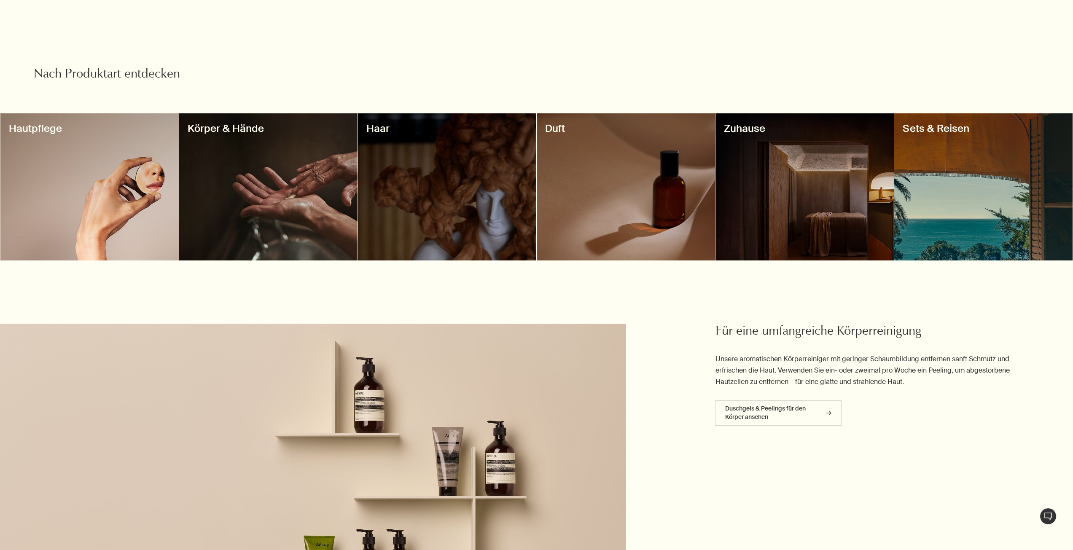
scroll to position [632, 0]
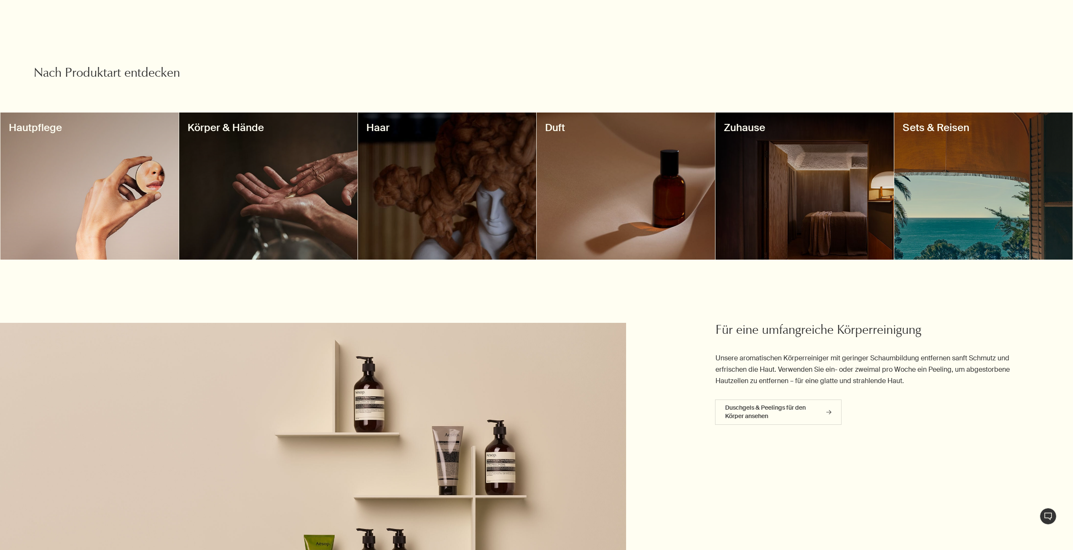
click at [656, 200] on div at bounding box center [625, 186] width 178 height 147
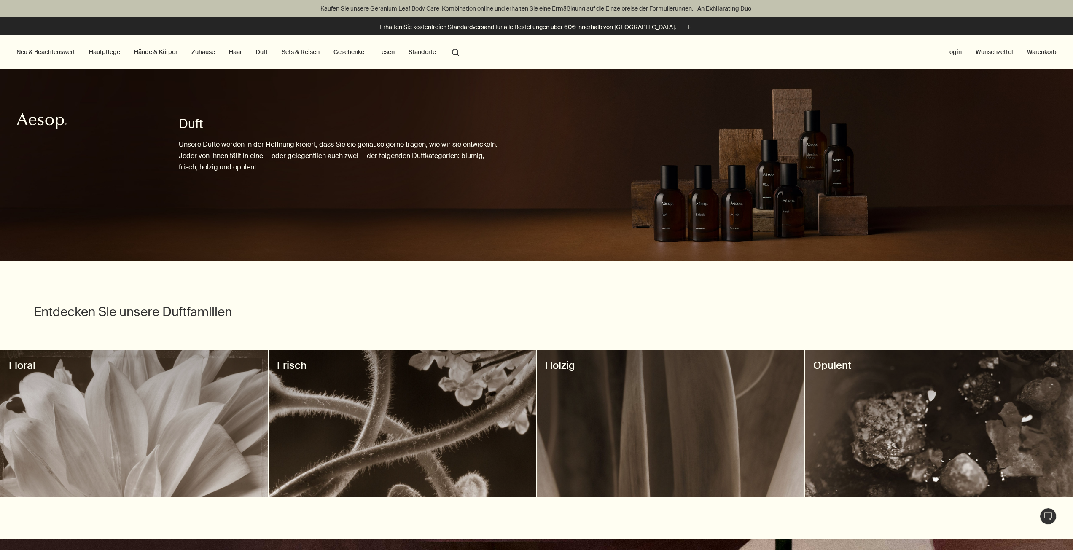
click at [204, 58] on li "Zuhause Zuhause entdecken rightArrow Raumduft Räucherstäbchen Kerzen Oil Burner…" at bounding box center [203, 52] width 27 height 34
click at [204, 54] on link "Zuhause" at bounding box center [203, 51] width 27 height 11
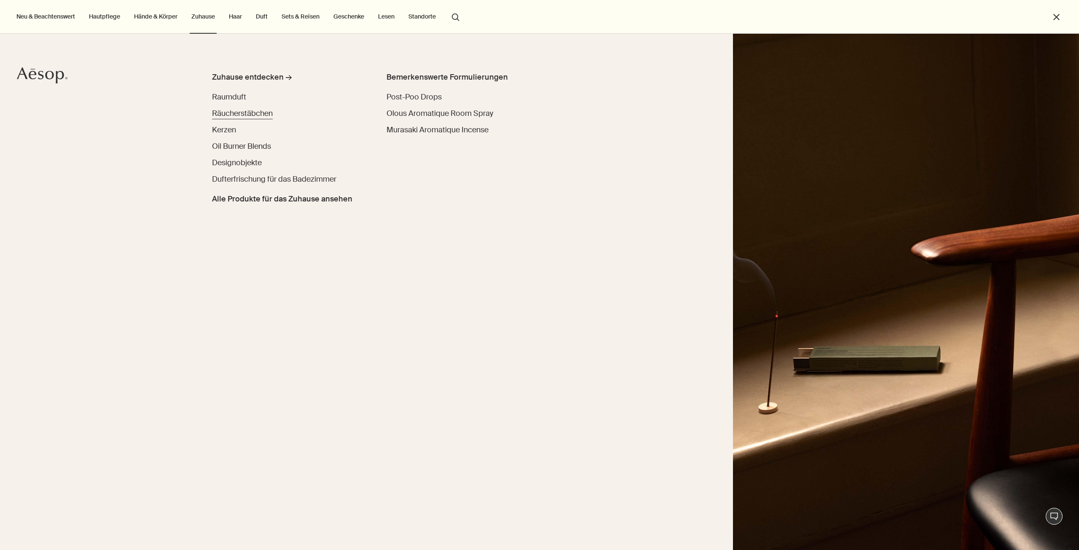
click at [237, 108] on span "Räucherstäbchen" at bounding box center [242, 113] width 61 height 10
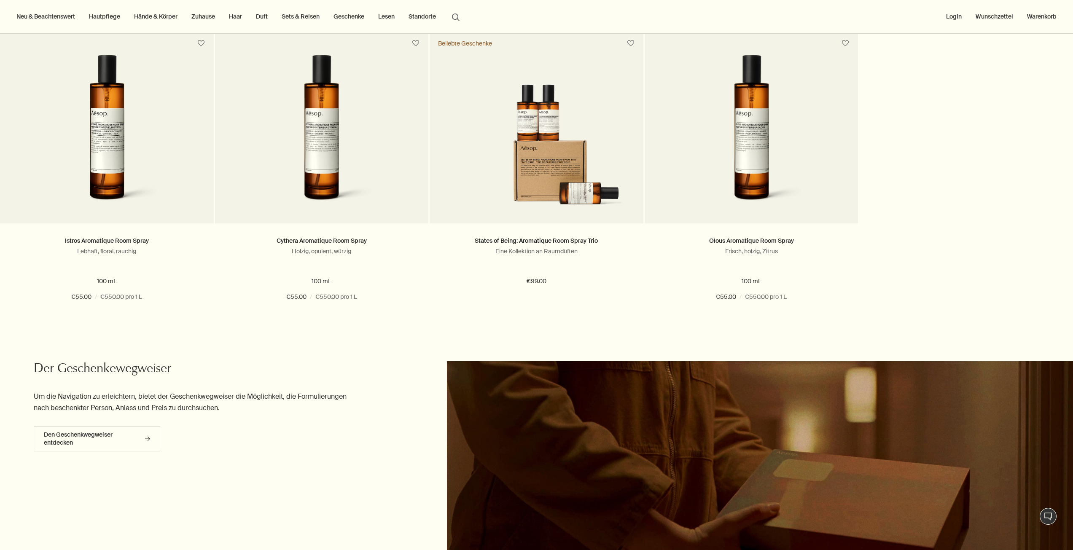
scroll to position [253, 0]
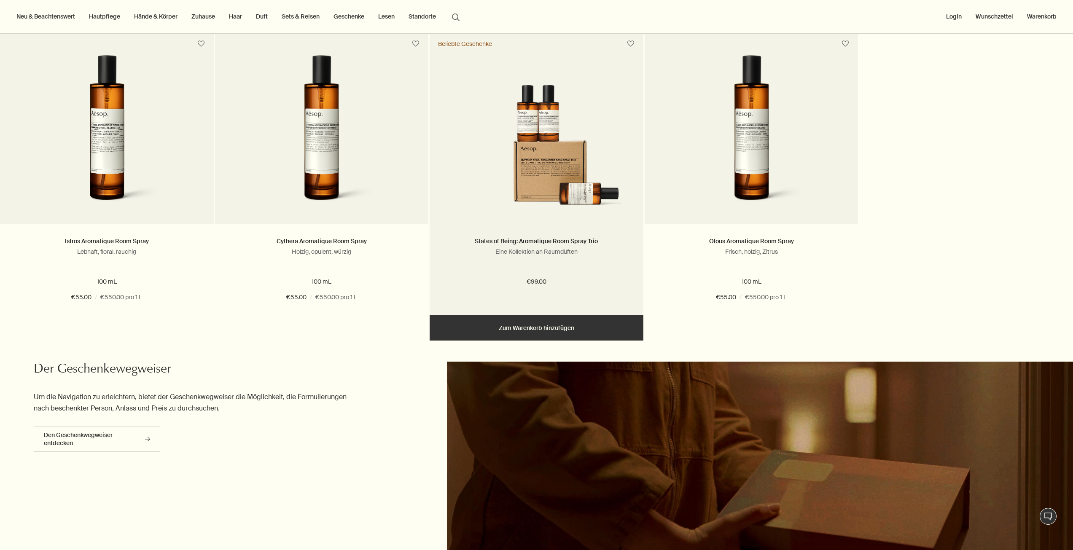
click at [609, 156] on img at bounding box center [536, 148] width 188 height 126
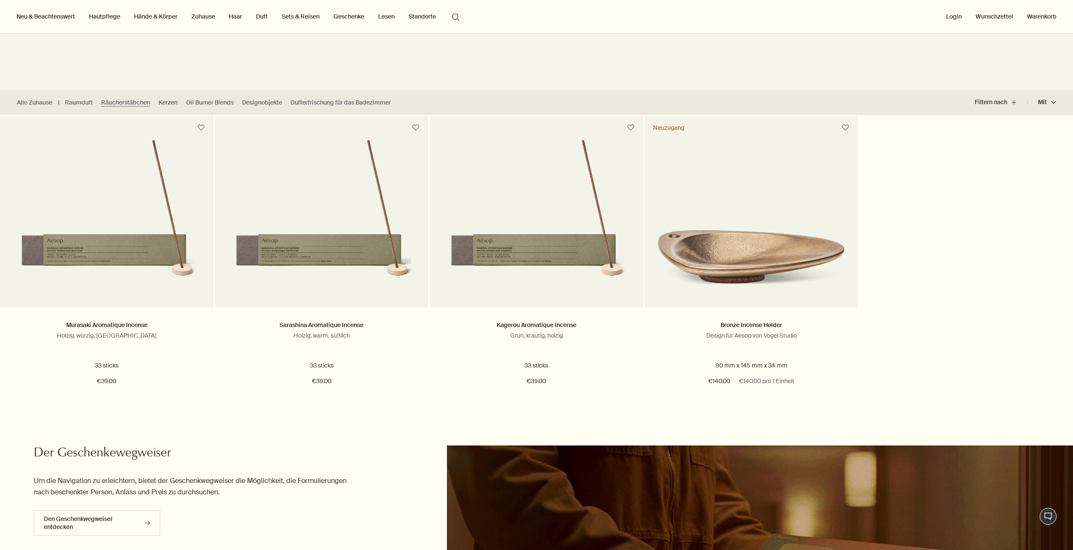
scroll to position [169, 0]
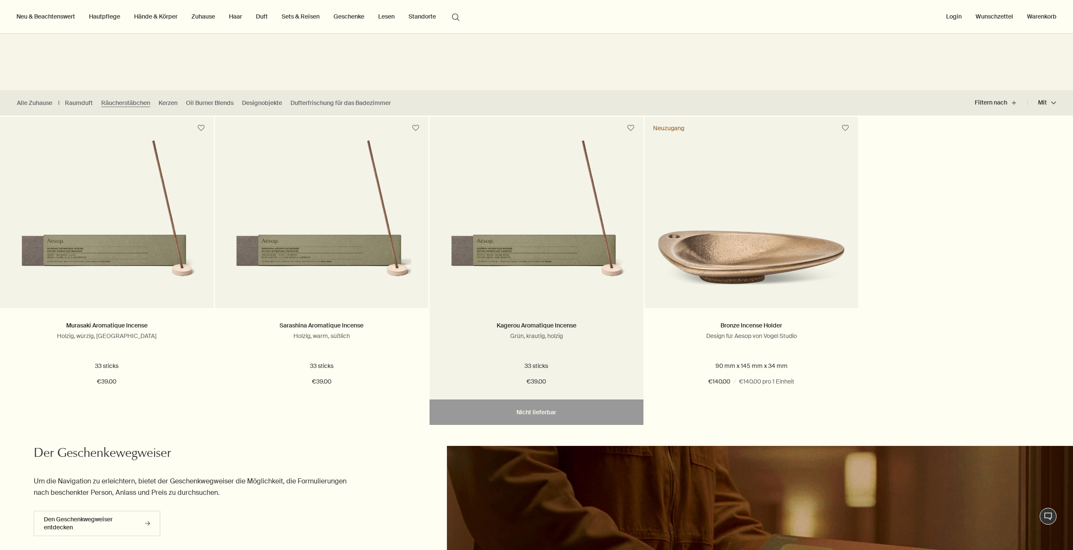
click at [564, 295] on img at bounding box center [536, 217] width 179 height 156
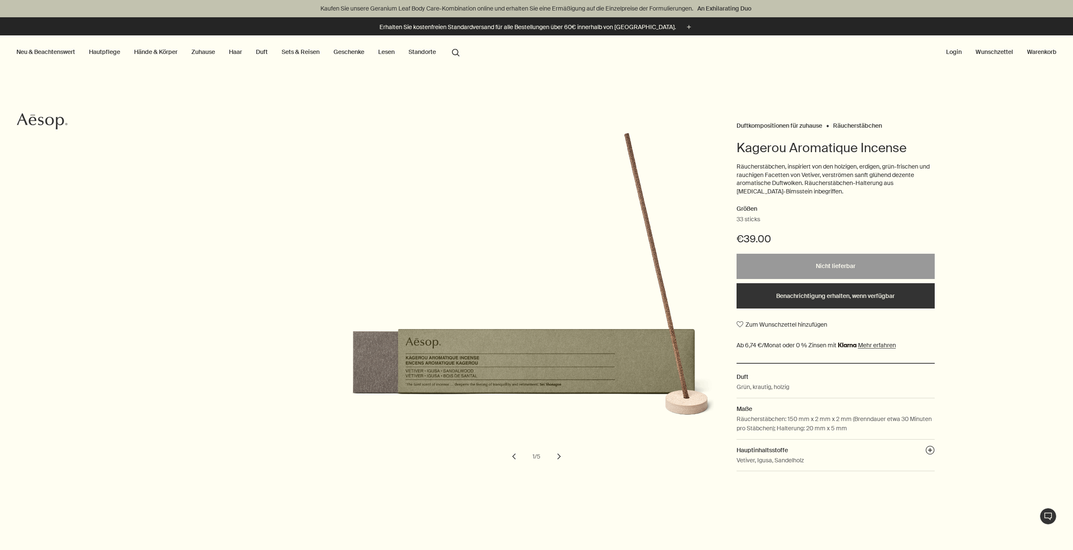
click at [557, 461] on button "chevron" at bounding box center [559, 456] width 19 height 19
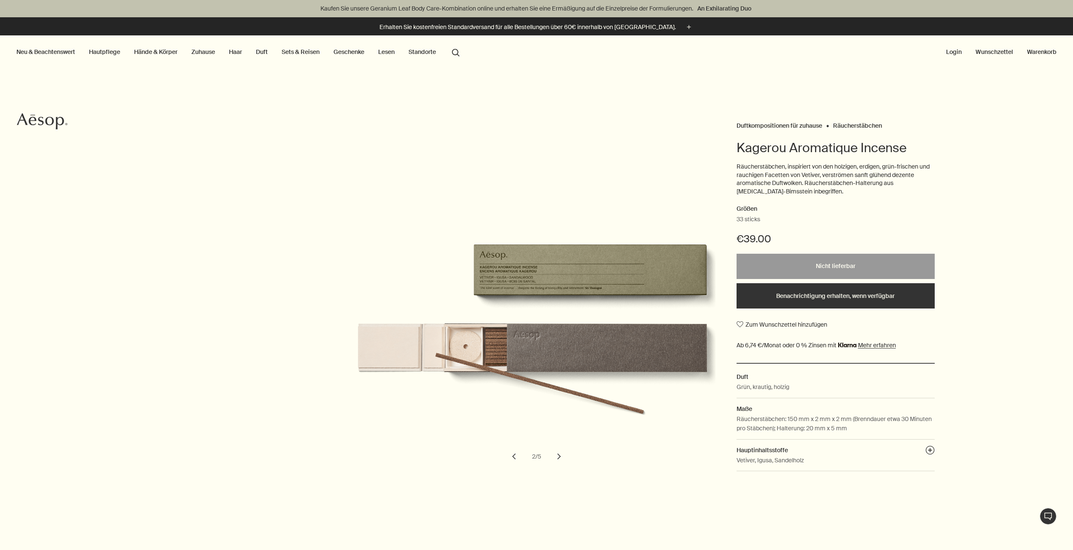
click at [557, 461] on button "chevron" at bounding box center [559, 456] width 19 height 19
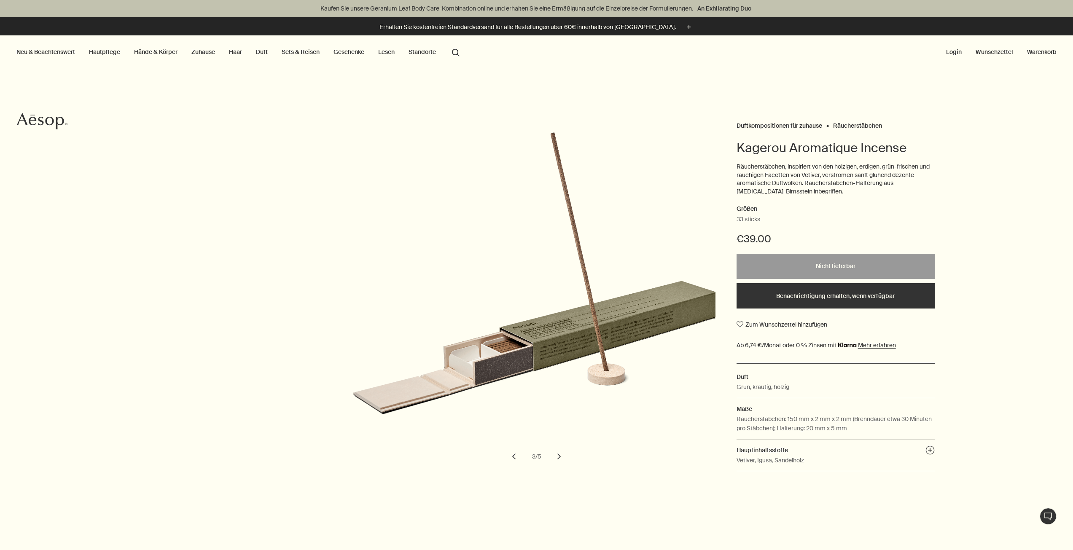
click at [557, 461] on button "chevron" at bounding box center [559, 456] width 19 height 19
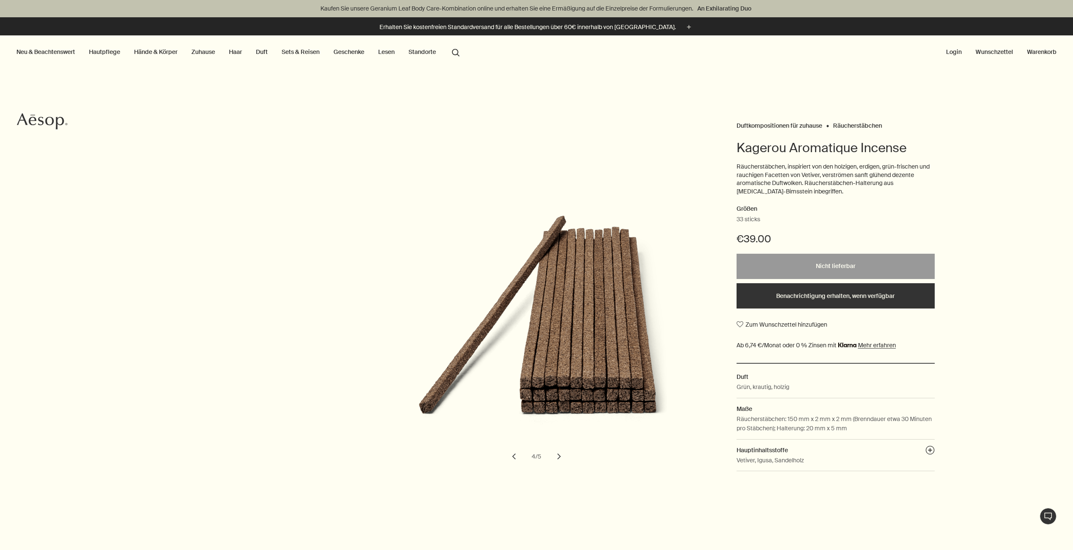
click at [557, 461] on button "chevron" at bounding box center [559, 456] width 19 height 19
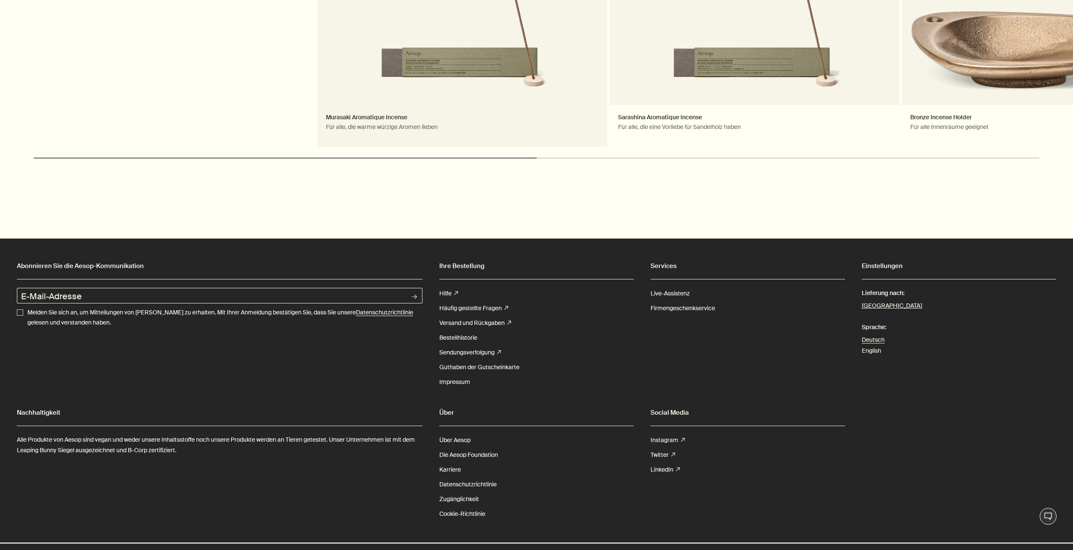
scroll to position [1138, 0]
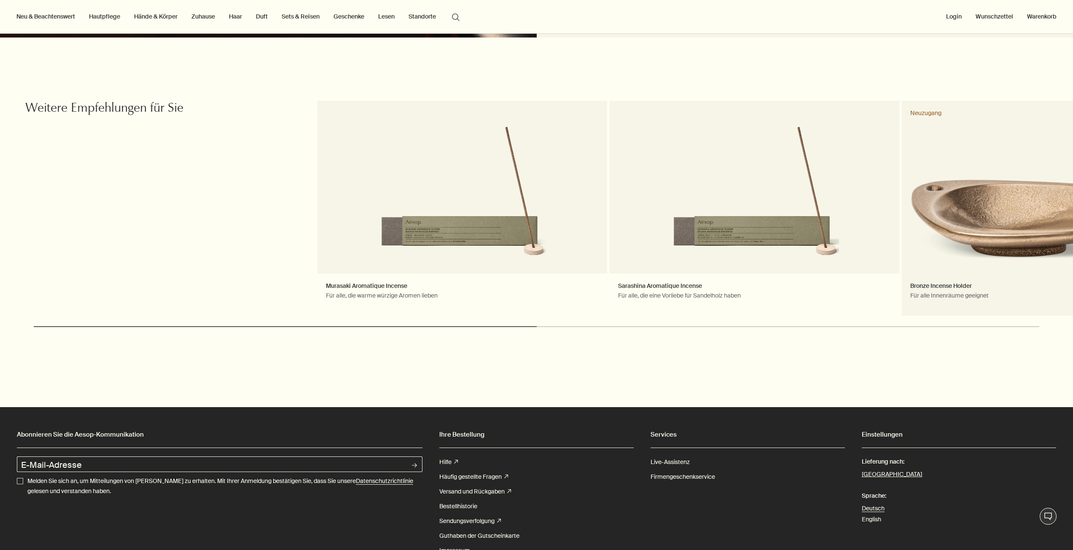
click at [948, 231] on link "Bronze Incense Holder Für alle Innenräume geeignet Neuzugang" at bounding box center [1046, 208] width 290 height 215
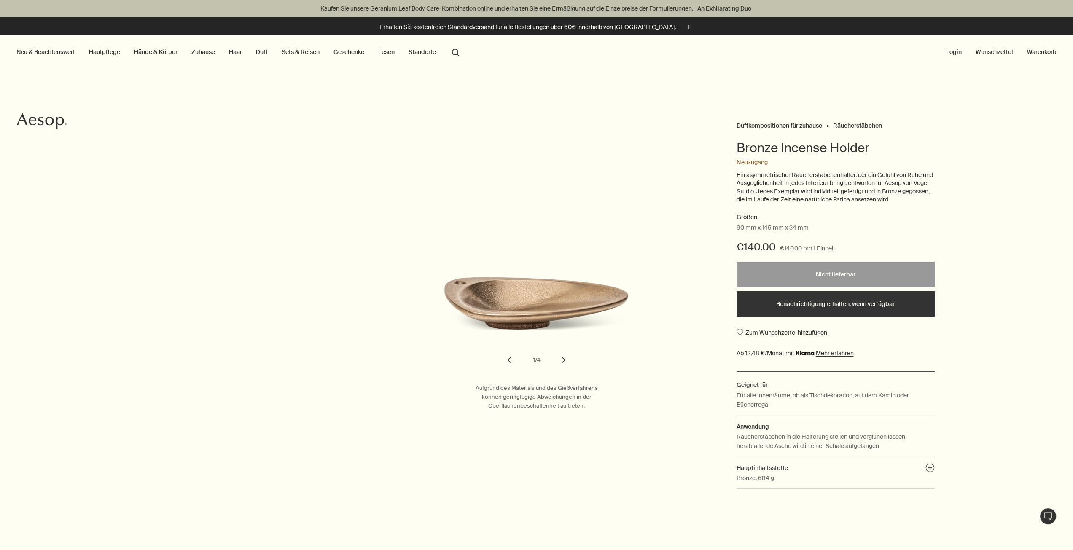
click at [559, 365] on button "chevron" at bounding box center [563, 360] width 19 height 19
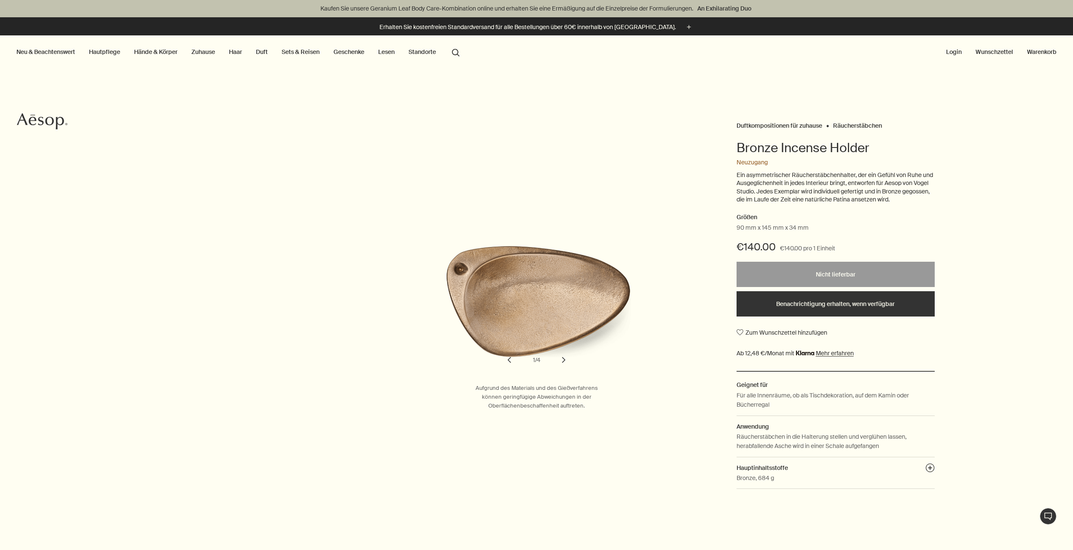
click at [564, 363] on button "chevron" at bounding box center [563, 360] width 19 height 19
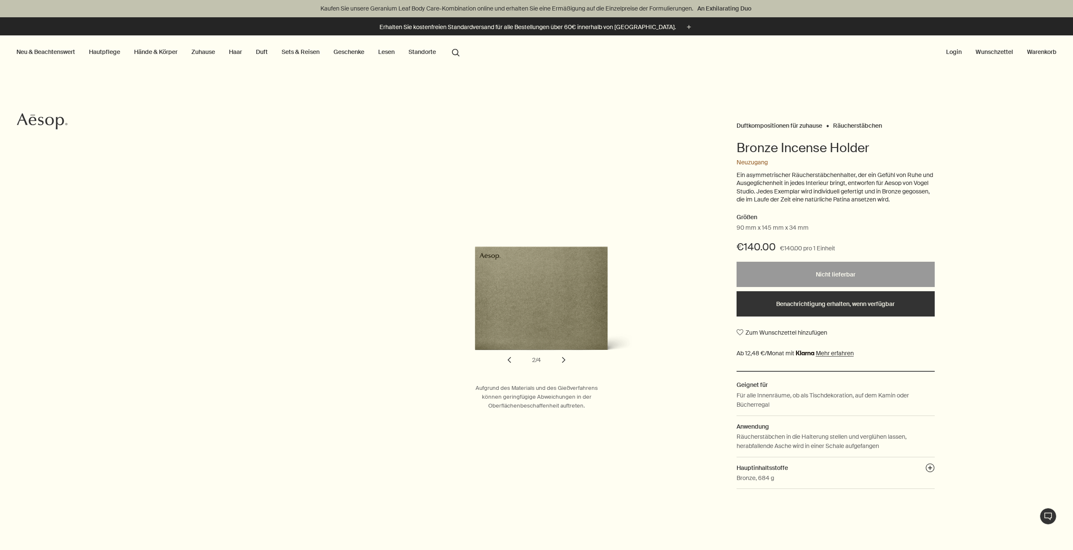
click at [564, 363] on button "chevron" at bounding box center [563, 360] width 19 height 19
click at [564, 362] on button "chevron" at bounding box center [563, 360] width 19 height 19
